Goal: Check status: Check status

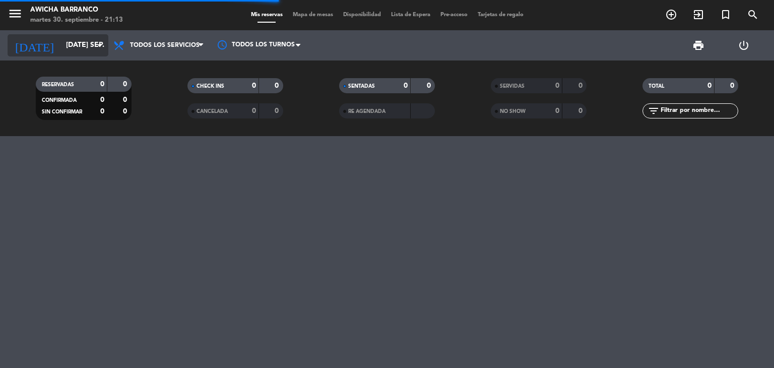
click at [105, 49] on icon "arrow_drop_down" at bounding box center [100, 45] width 12 height 12
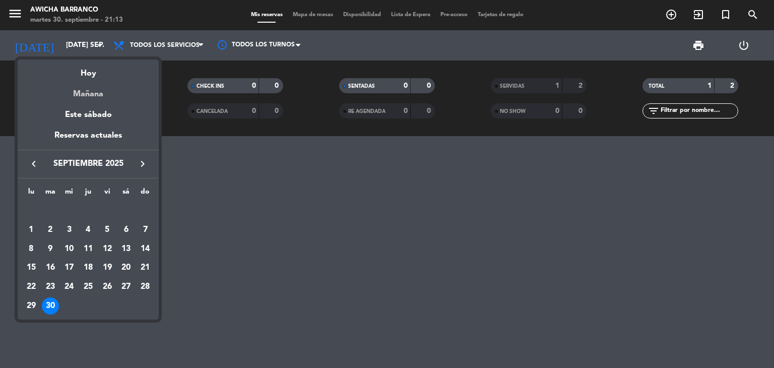
click at [103, 91] on div "Mañana" at bounding box center [88, 90] width 141 height 21
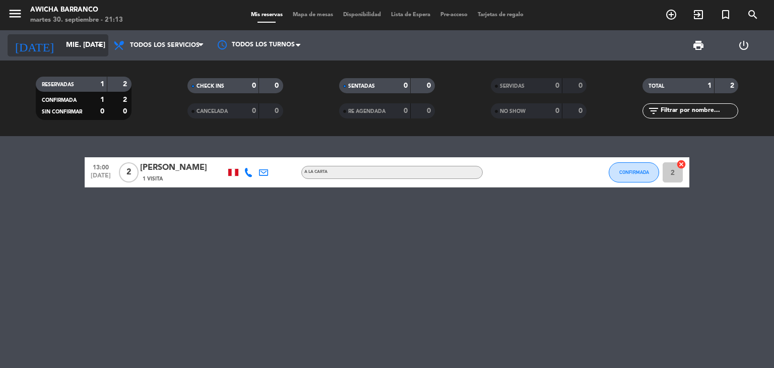
click at [105, 44] on icon "arrow_drop_down" at bounding box center [100, 45] width 12 height 12
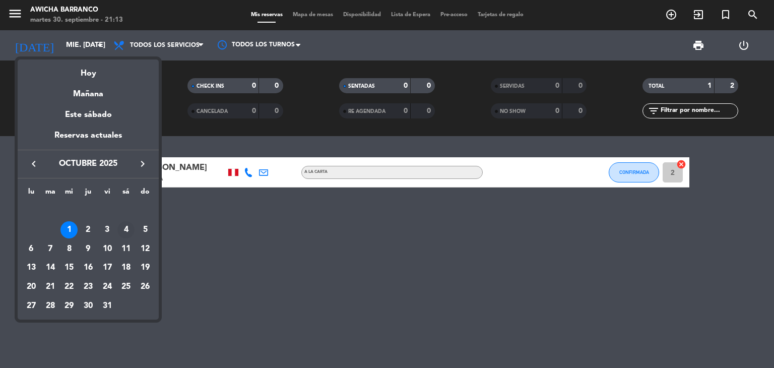
click at [119, 229] on div "4" at bounding box center [125, 229] width 17 height 17
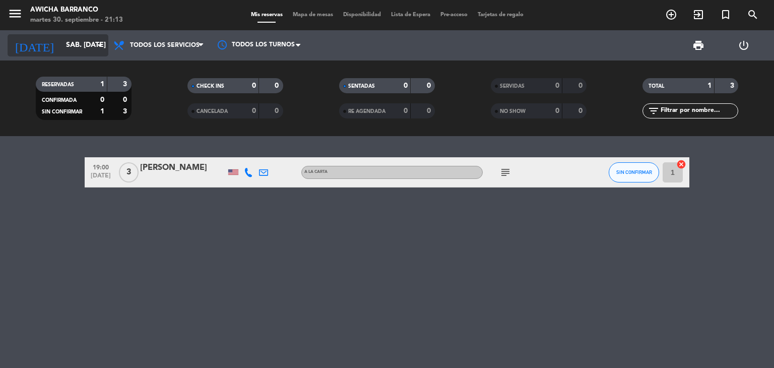
click at [99, 43] on icon "arrow_drop_down" at bounding box center [100, 45] width 12 height 12
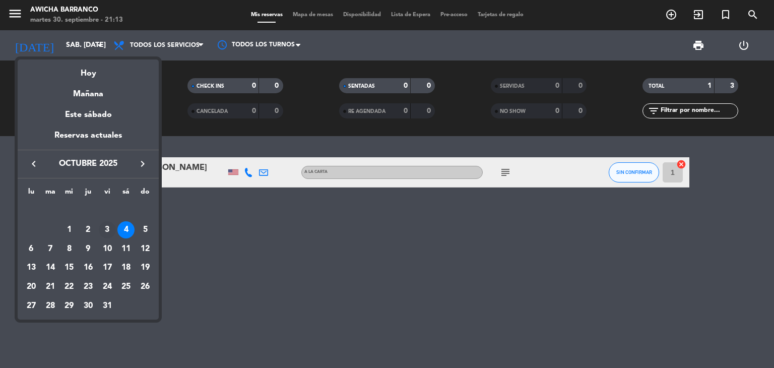
click at [107, 224] on div "3" at bounding box center [107, 229] width 17 height 17
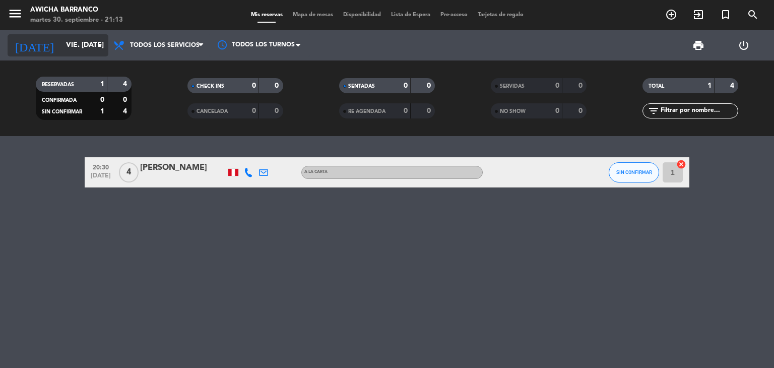
click at [99, 43] on icon "arrow_drop_down" at bounding box center [100, 45] width 12 height 12
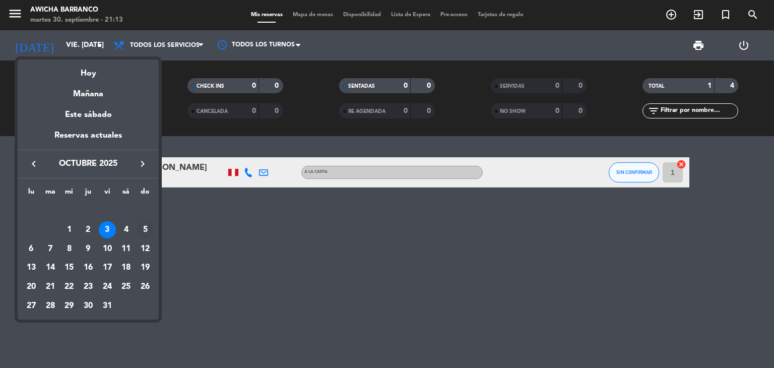
click at [143, 222] on div "5" at bounding box center [145, 229] width 17 height 17
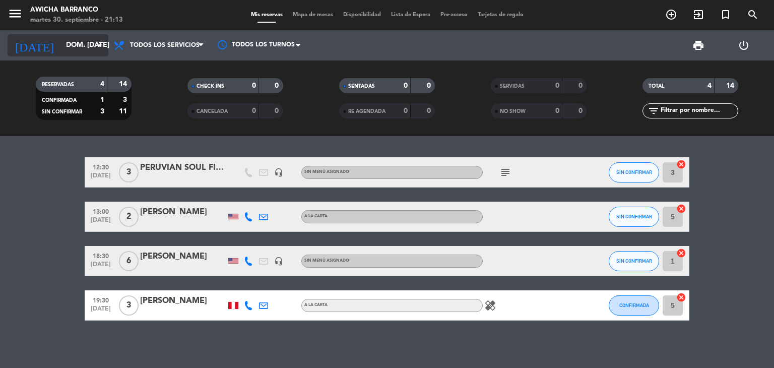
click at [106, 49] on input "dom. [DATE]" at bounding box center [109, 45] width 96 height 18
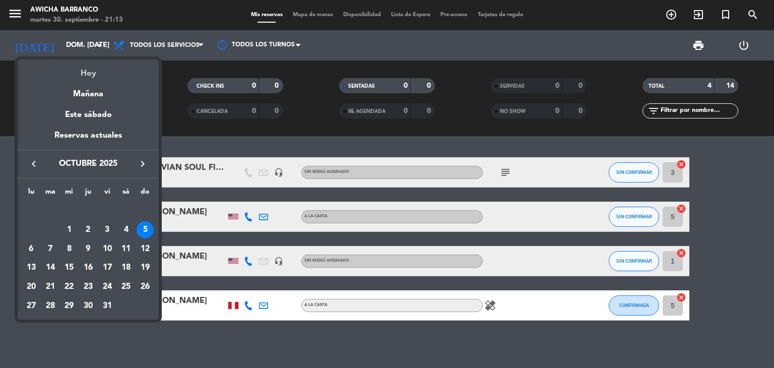
click at [90, 72] on div "Hoy" at bounding box center [88, 69] width 141 height 21
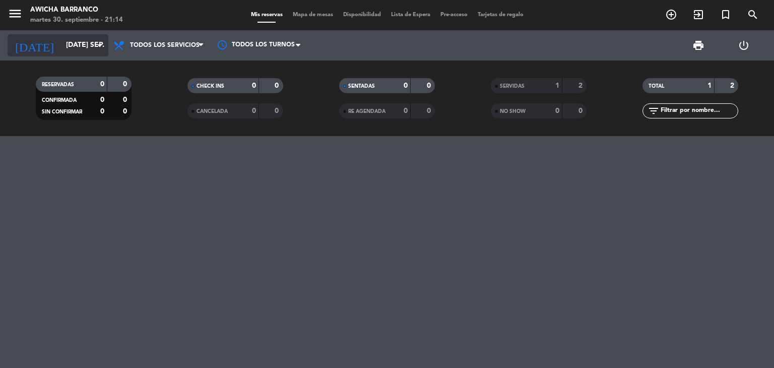
click at [101, 50] on icon "arrow_drop_down" at bounding box center [100, 45] width 12 height 12
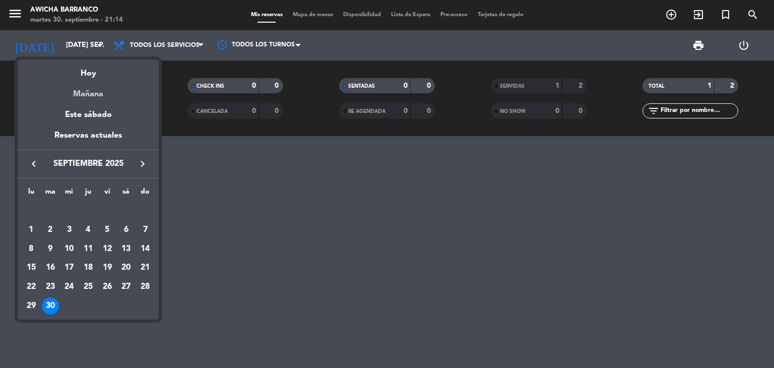
click at [76, 96] on div "Mañana" at bounding box center [88, 90] width 141 height 21
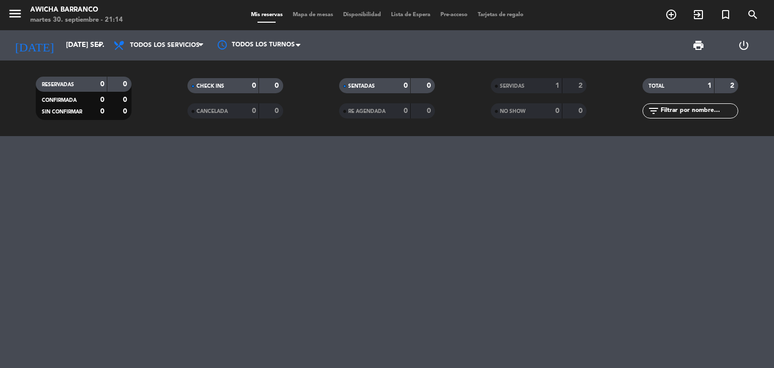
type input "mié. [DATE]"
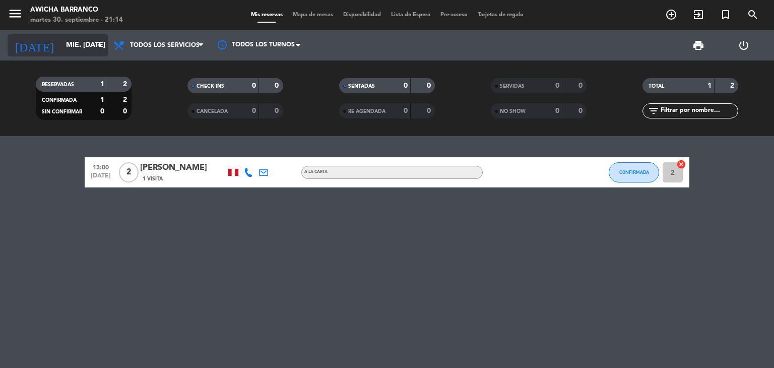
click at [95, 49] on icon "arrow_drop_down" at bounding box center [100, 45] width 12 height 12
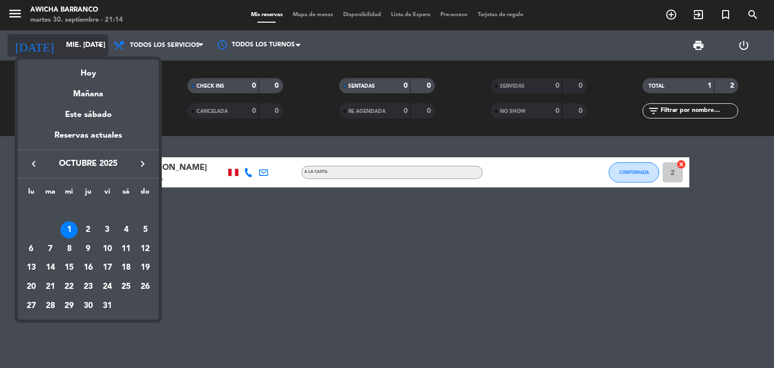
click at [95, 48] on div at bounding box center [387, 184] width 774 height 368
